Goal: Task Accomplishment & Management: Use online tool/utility

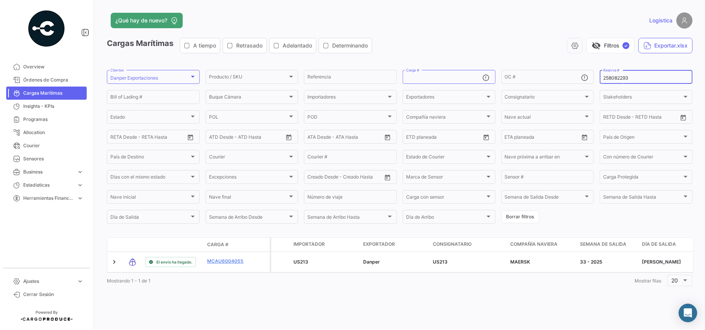
click at [615, 78] on input "258082293" at bounding box center [646, 77] width 86 height 5
paste input "9457881"
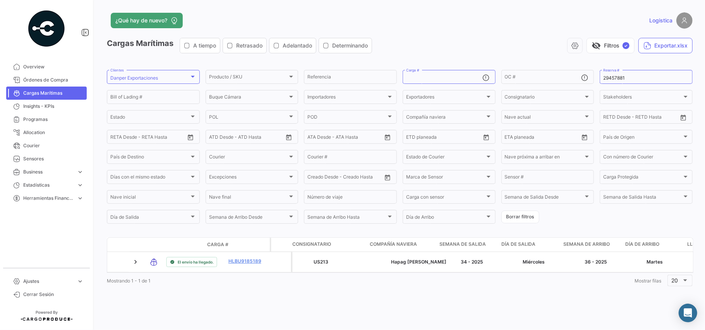
scroll to position [0, 340]
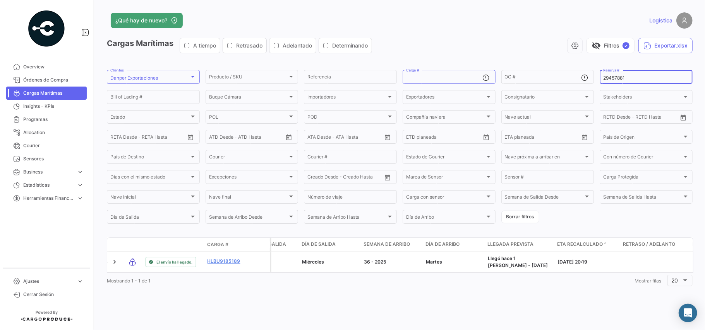
click at [613, 74] on div "29457881 Reserva #" at bounding box center [646, 76] width 86 height 15
click at [613, 77] on input "29457881" at bounding box center [646, 77] width 86 height 5
paste input "BK25141976"
click at [614, 82] on div "BK25141976 Reserva #" at bounding box center [646, 76] width 86 height 15
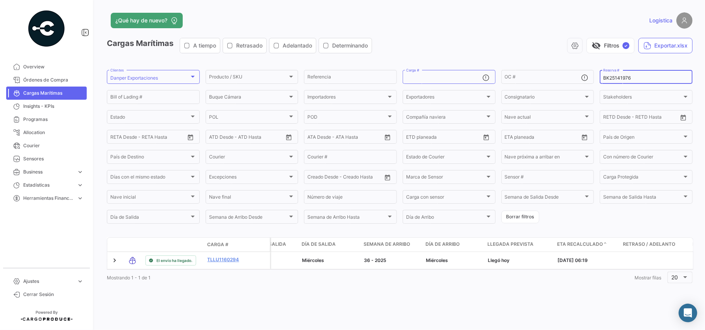
click at [618, 77] on input "BK25141976" at bounding box center [646, 77] width 86 height 5
paste input "LIMF17061800"
click at [610, 75] on input "LIMF17061800" at bounding box center [646, 77] width 86 height 5
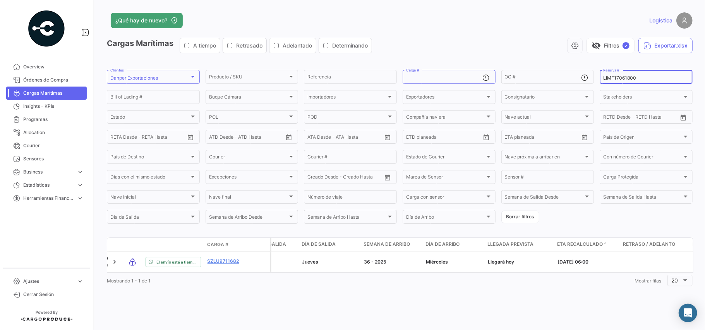
paste input "276337637"
click at [611, 77] on input "2763376370" at bounding box center [646, 77] width 86 height 5
paste input "9"
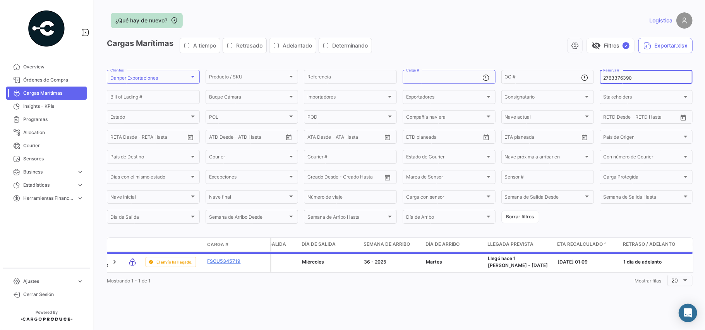
type input "2763376390"
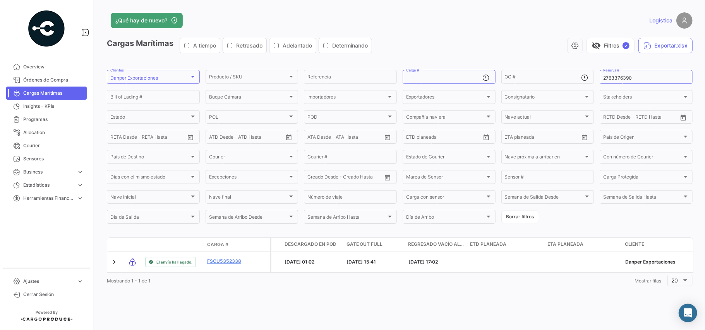
scroll to position [0, 2689]
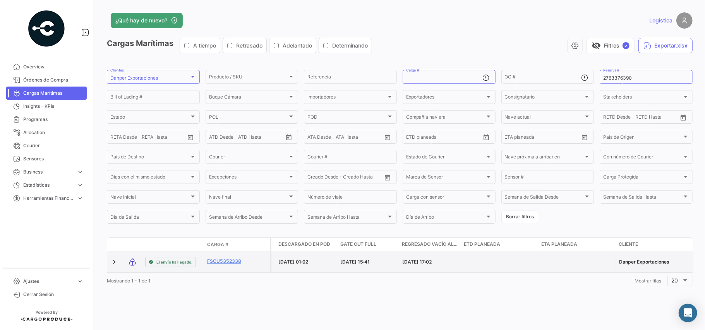
drag, startPoint x: 278, startPoint y: 264, endPoint x: 325, endPoint y: 265, distance: 47.6
click at [325, 265] on div "[DATE] 01:02" at bounding box center [306, 262] width 56 height 7
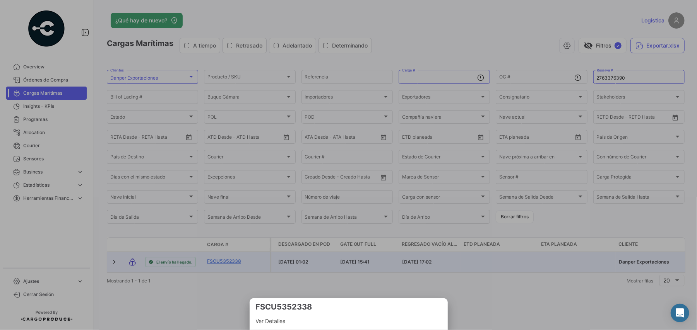
click at [379, 282] on div at bounding box center [348, 165] width 697 height 330
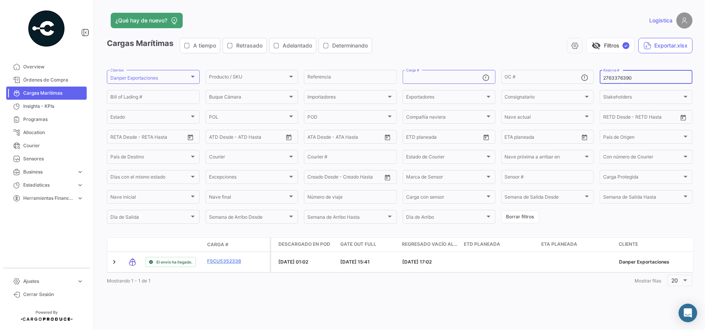
drag, startPoint x: 635, startPoint y: 79, endPoint x: 533, endPoint y: 59, distance: 104.2
click at [533, 59] on app-list-header "Cargas Marítimas A tiempo Retrasado Adelantado Determinando visibility_off Filt…" at bounding box center [399, 131] width 585 height 187
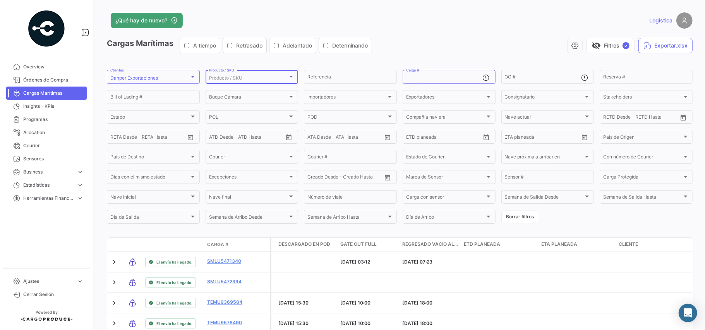
click at [236, 79] on span "Producto / SKU" at bounding box center [225, 78] width 33 height 6
click at [254, 80] on input "dropdown search" at bounding box center [238, 78] width 90 height 14
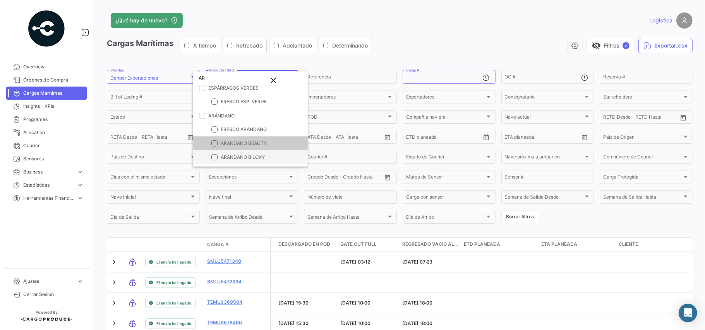
scroll to position [51, 0]
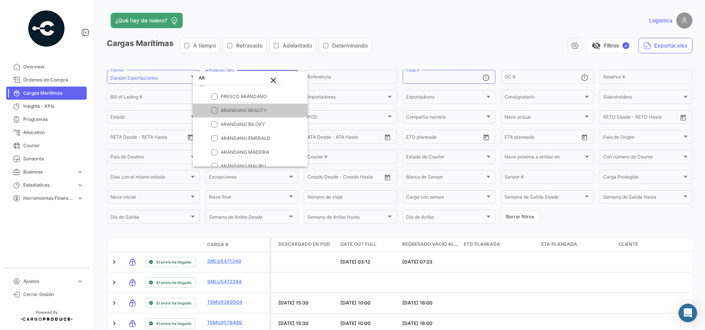
type input "AR"
click at [216, 110] on mat-pseudo-checkbox at bounding box center [214, 111] width 6 height 6
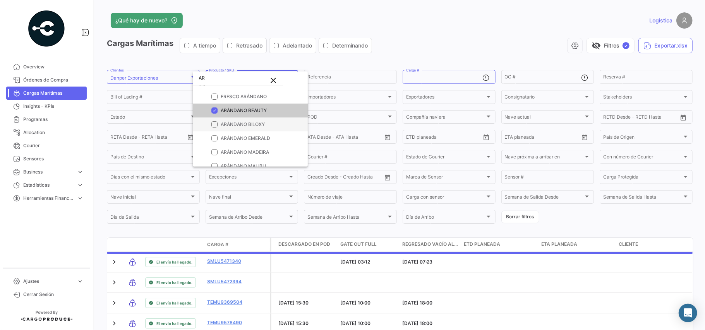
click at [214, 123] on mat-pseudo-checkbox at bounding box center [214, 125] width 6 height 6
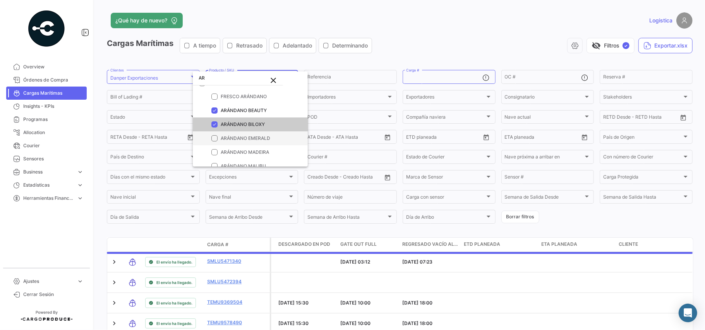
click at [211, 137] on mat-pseudo-checkbox at bounding box center [214, 138] width 6 height 6
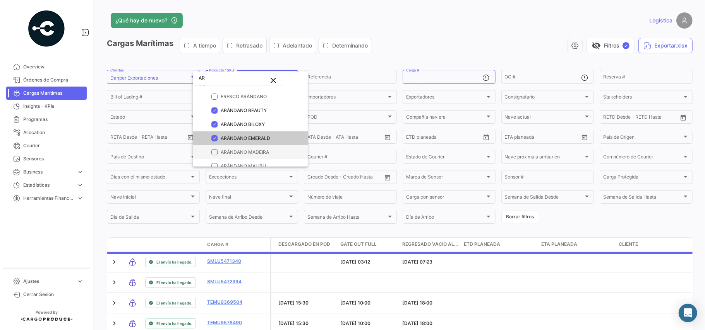
click at [211, 149] on mat-option "ARÁNDANO MADEIRA" at bounding box center [250, 152] width 115 height 14
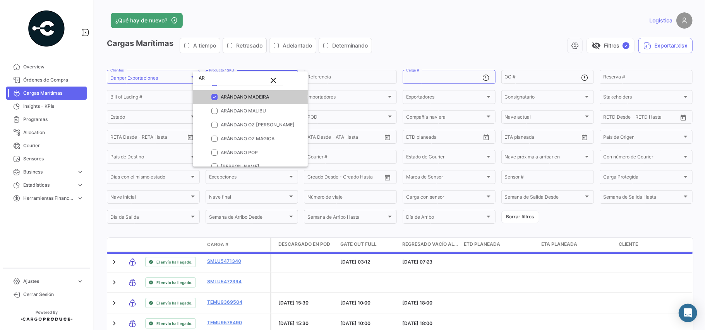
scroll to position [0, 0]
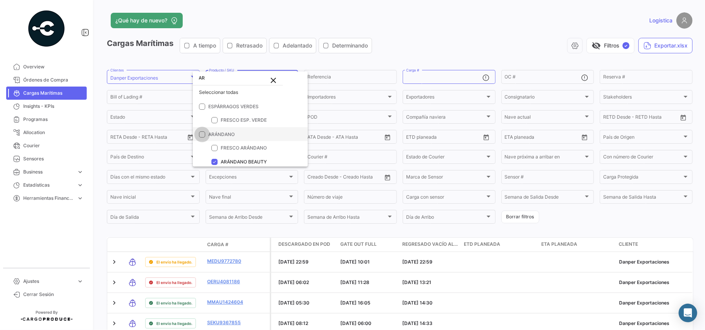
click at [202, 135] on span at bounding box center [202, 135] width 6 height 6
click at [202, 138] on input "ARÁNDANO" at bounding box center [202, 138] width 0 height 0
checkbox input "true"
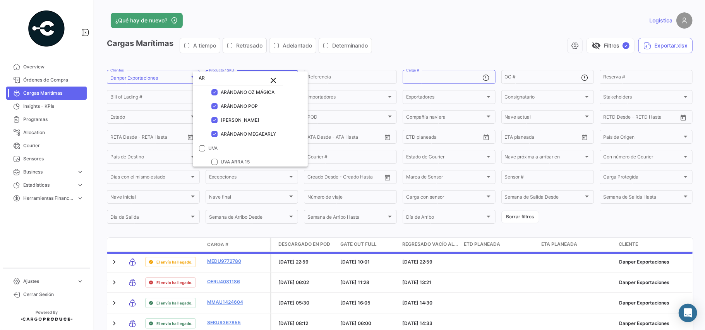
scroll to position [155, 0]
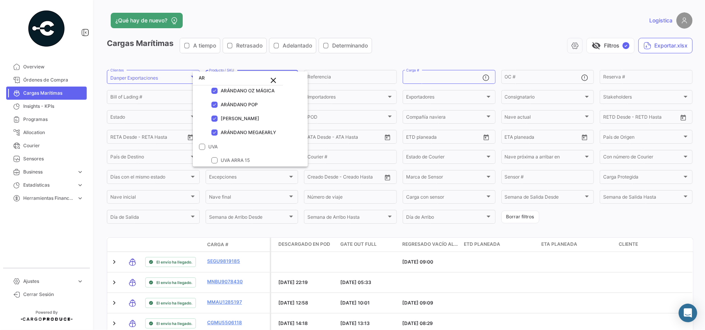
click at [423, 30] on div at bounding box center [352, 165] width 705 height 330
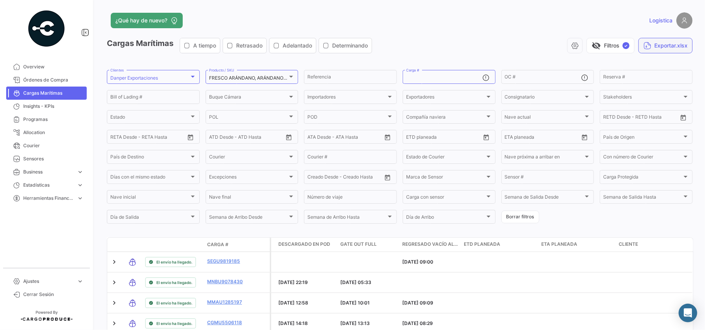
click at [650, 46] on button "Exportar.xlsx" at bounding box center [665, 45] width 54 height 15
